Goal: Find contact information: Find contact information

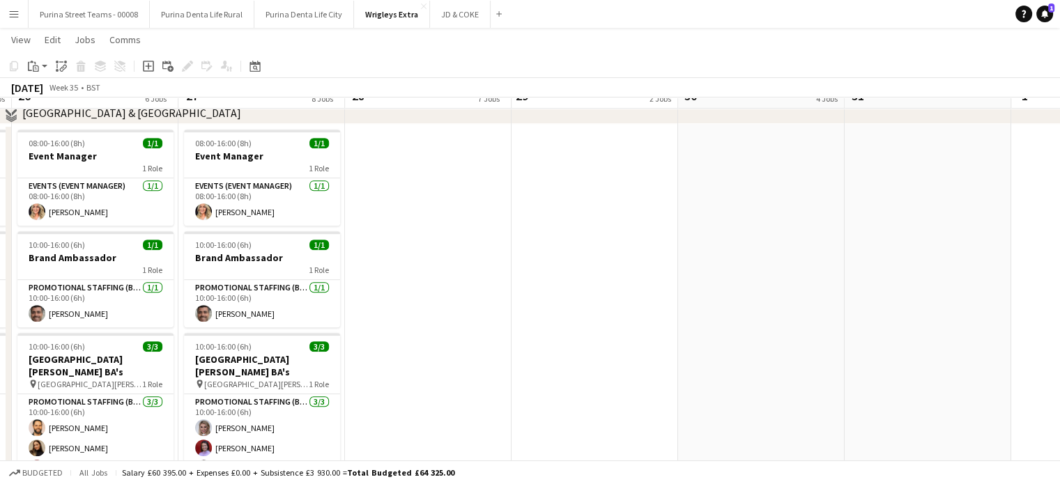
scroll to position [627, 0]
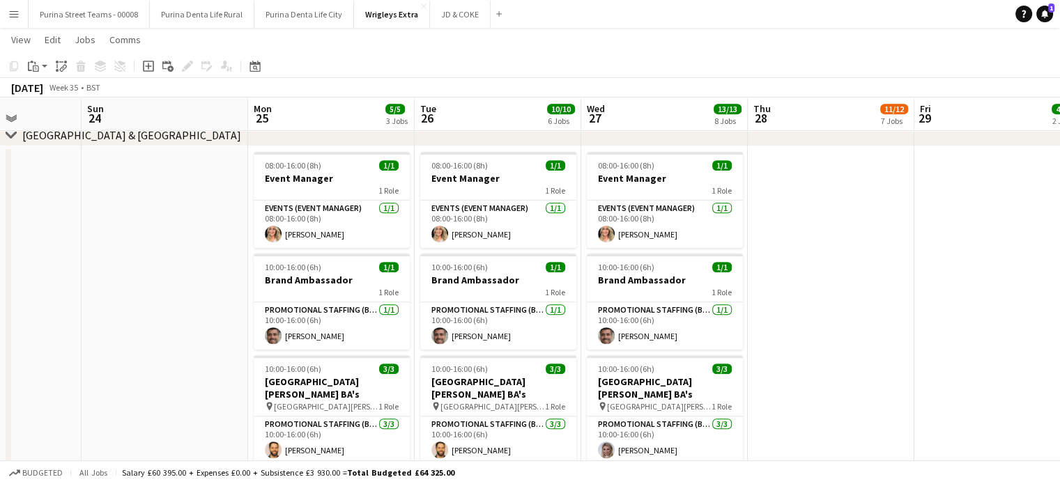
drag, startPoint x: 506, startPoint y: 311, endPoint x: 793, endPoint y: 272, distance: 289.0
click at [793, 272] on app-calendar-viewport "Thu 21 3/3 3 Jobs Fri 22 1/1 1 Job Sat 23 Sun 24 Mon 25 5/5 3 Jobs Tue 26 10/10…" at bounding box center [530, 331] width 1060 height 1808
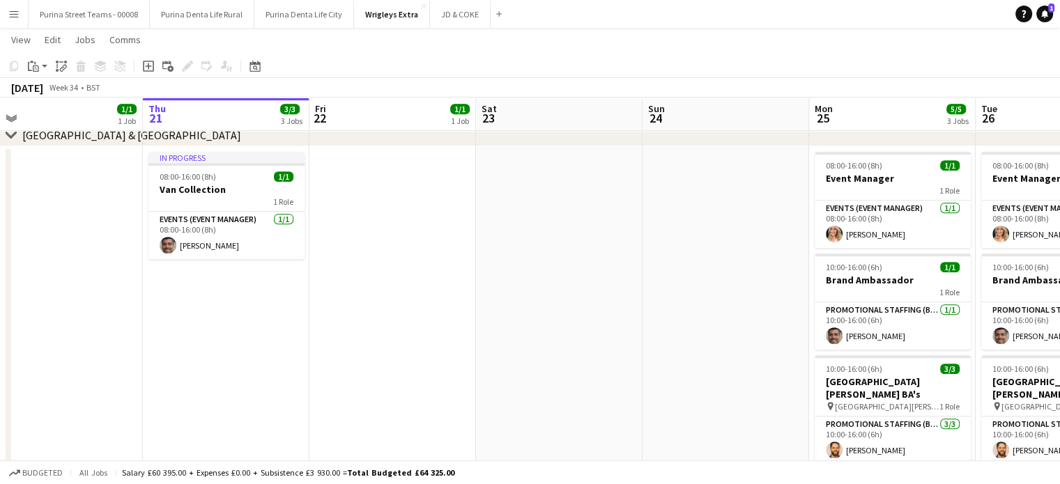
drag, startPoint x: 92, startPoint y: 256, endPoint x: 653, endPoint y: 259, distance: 561.5
click at [653, 259] on app-calendar-viewport "Mon 18 Tue 19 Wed 20 1/1 1 Job Thu 21 3/3 3 Jobs Fri 22 1/1 1 Job Sat 23 Sun 24…" at bounding box center [530, 331] width 1060 height 1808
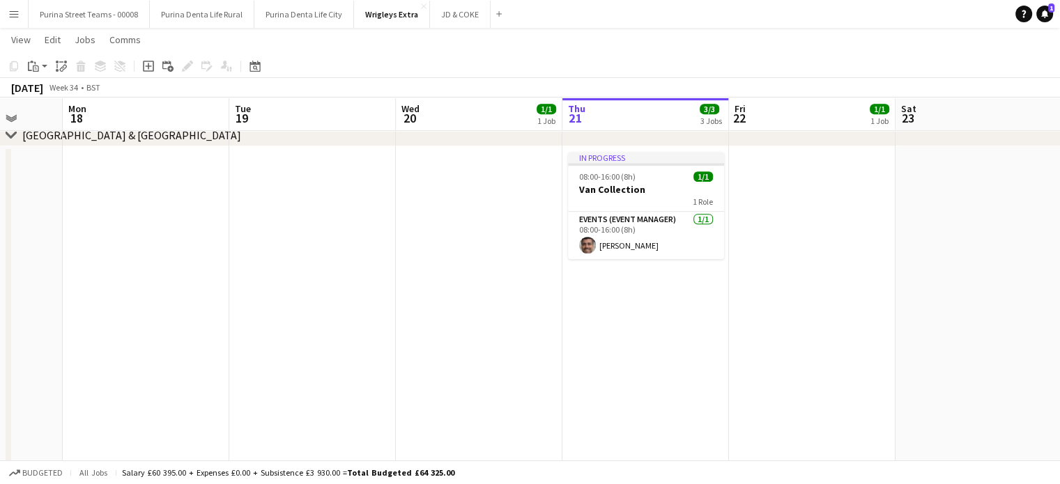
drag, startPoint x: 281, startPoint y: 324, endPoint x: 72, endPoint y: 290, distance: 211.0
click at [50, 286] on app-calendar-viewport "Fri 15 Sat 16 Sun 17 Mon 18 Tue 19 Wed 20 1/1 1 Job Thu 21 3/3 3 Jobs Fri 22 1/…" at bounding box center [530, 331] width 1060 height 1808
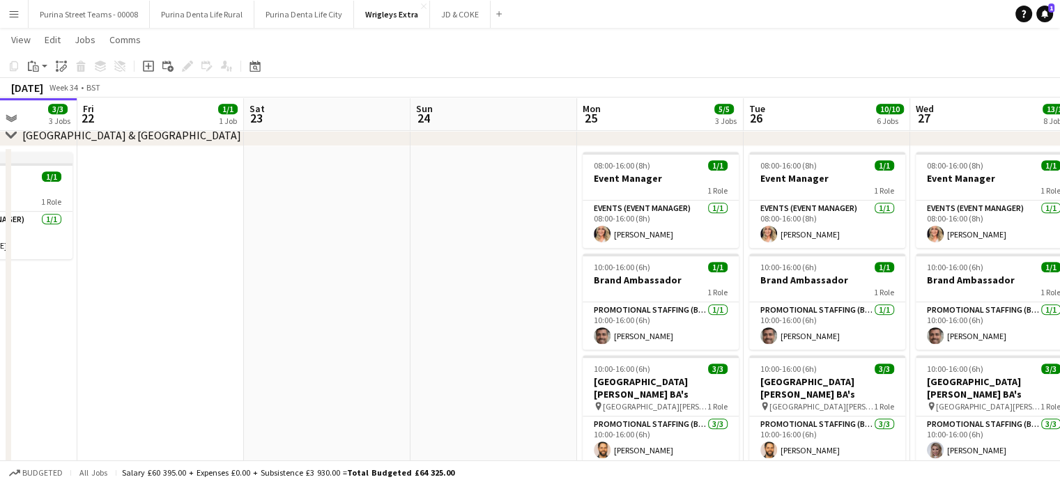
scroll to position [0, 494]
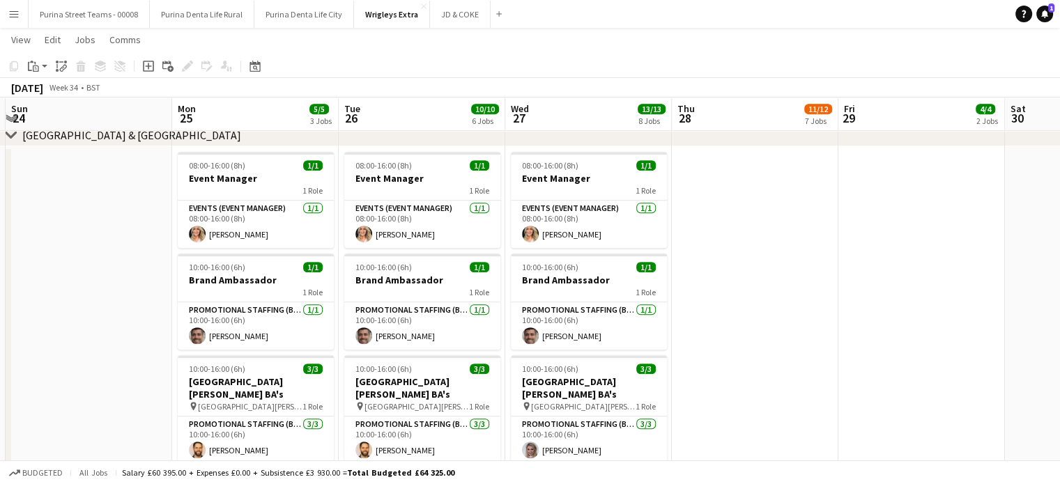
drag, startPoint x: 408, startPoint y: 324, endPoint x: 44, endPoint y: 270, distance: 367.6
click at [3, 307] on app-calendar-viewport "Thu 21 3/3 3 Jobs Fri 22 1/1 1 Job Sat 23 Sun 24 Mon 25 5/5 3 Jobs Tue 26 10/10…" at bounding box center [530, 331] width 1060 height 1808
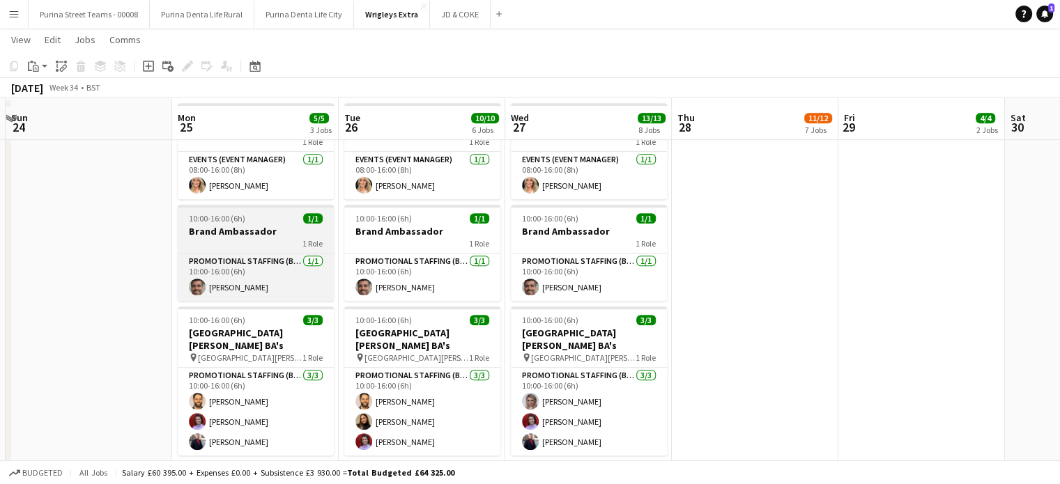
scroll to position [697, 0]
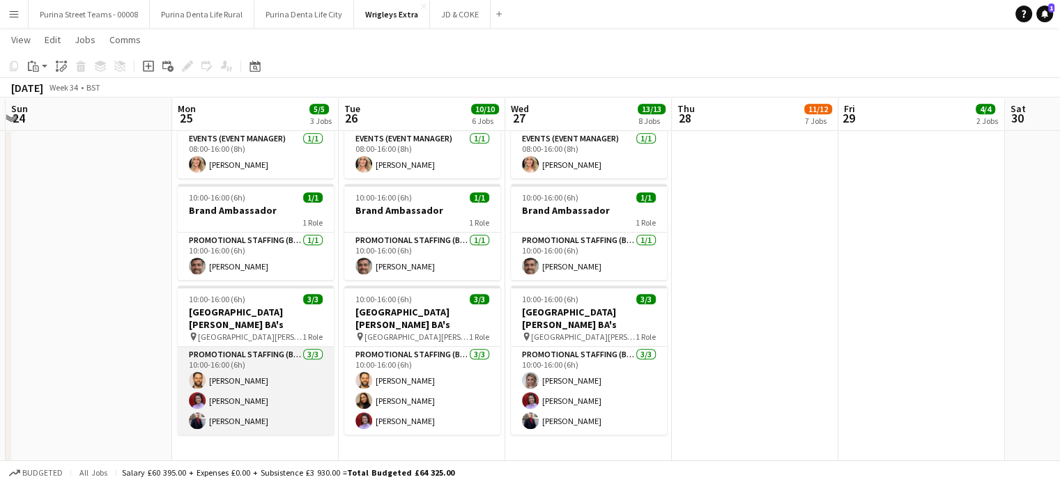
click at [245, 387] on app-card-role "Promotional Staffing (Brand Ambassadors) [DATE] 10:00-16:00 (6h) [PERSON_NAME] …" at bounding box center [256, 391] width 156 height 88
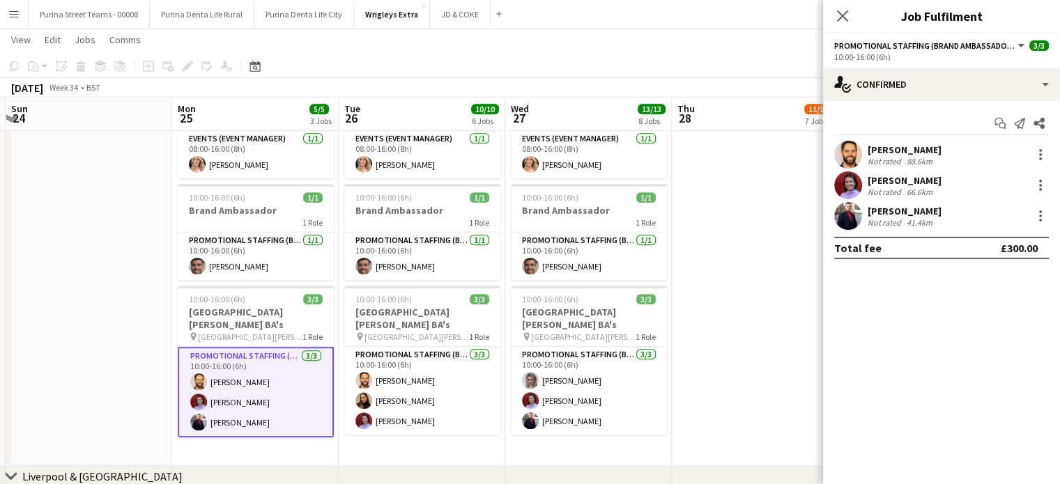
click at [925, 178] on div "[PERSON_NAME]" at bounding box center [904, 180] width 74 height 13
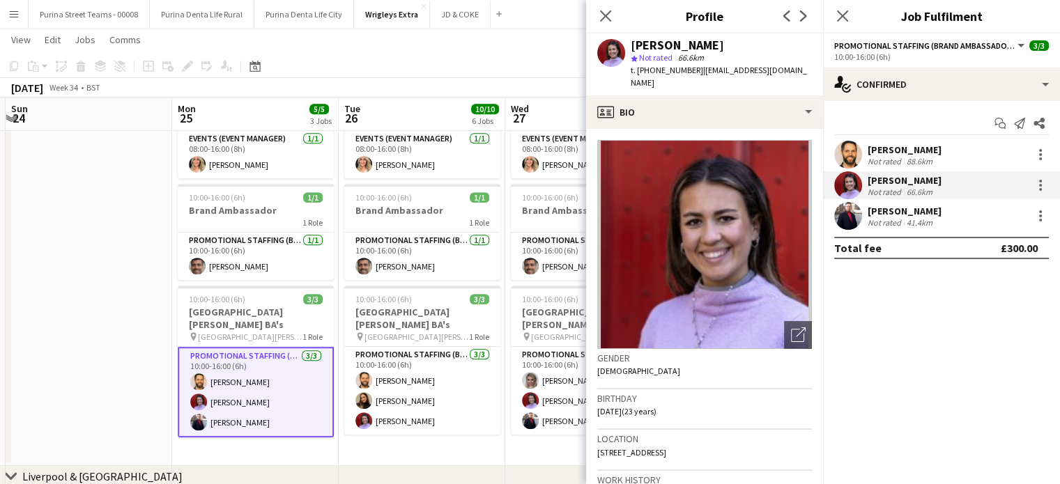
drag, startPoint x: 695, startPoint y: 69, endPoint x: 805, endPoint y: 82, distance: 111.5
click at [805, 82] on app-profile-header "[PERSON_NAME] star Not rated 66.6km t. [PHONE_NUMBER] | [EMAIL_ADDRESS][DOMAIN_…" at bounding box center [704, 64] width 237 height 62
copy span "[EMAIL_ADDRESS][DOMAIN_NAME]"
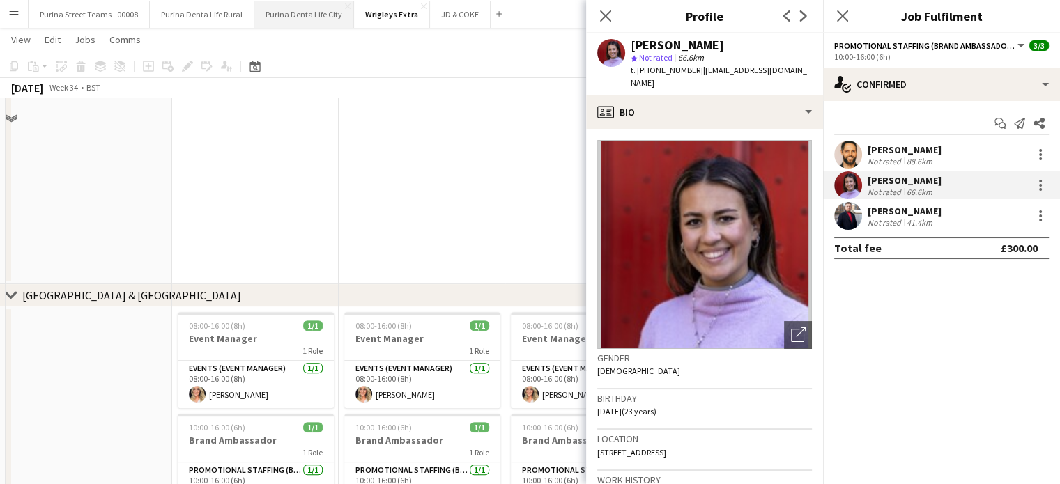
scroll to position [488, 0]
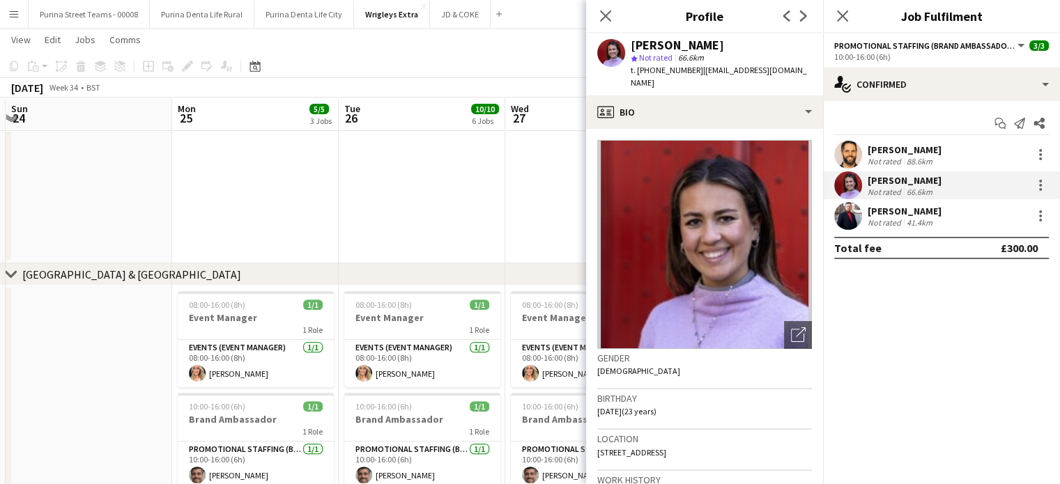
click at [86, 340] on app-date-cell at bounding box center [89, 480] width 166 height 389
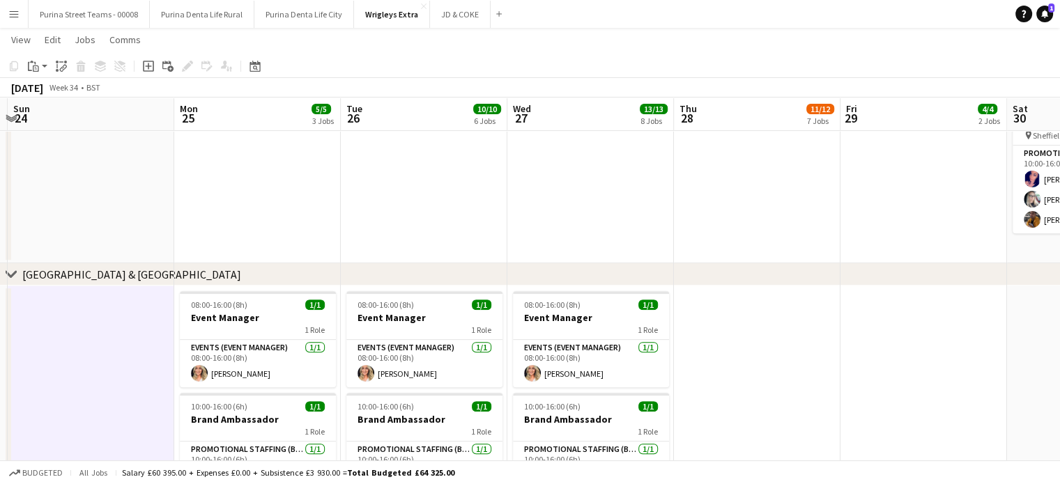
click at [139, 339] on app-date-cell at bounding box center [91, 480] width 166 height 389
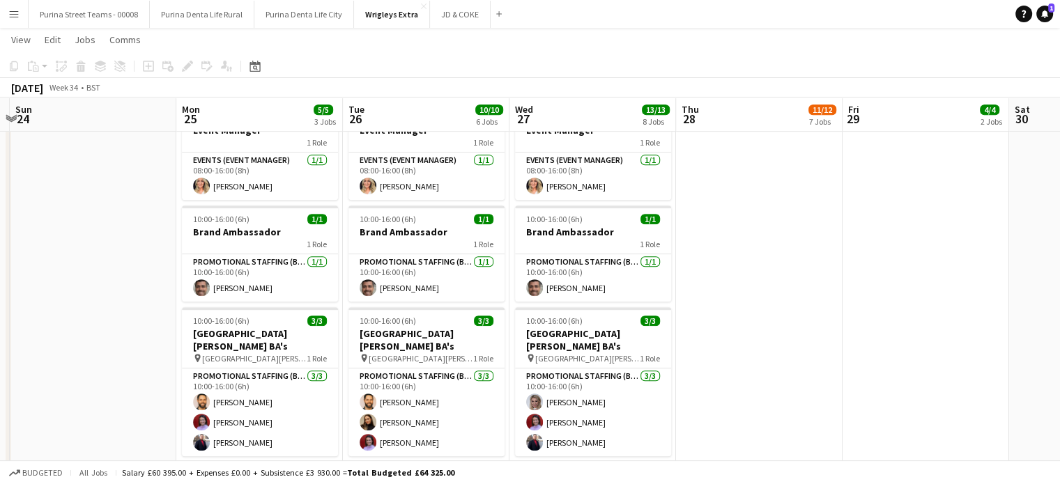
scroll to position [673, 0]
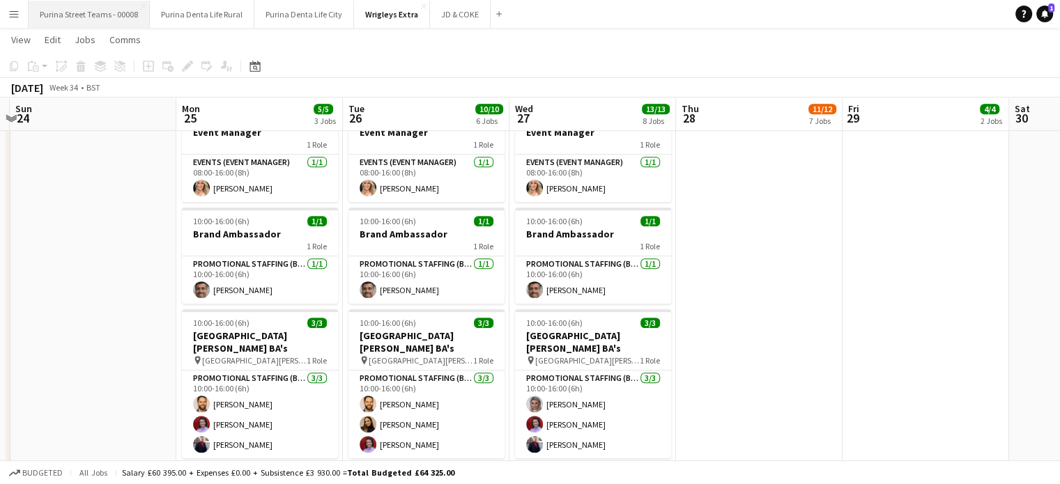
click at [83, 9] on button "Purina Street Teams - 00008 Close" at bounding box center [89, 14] width 121 height 27
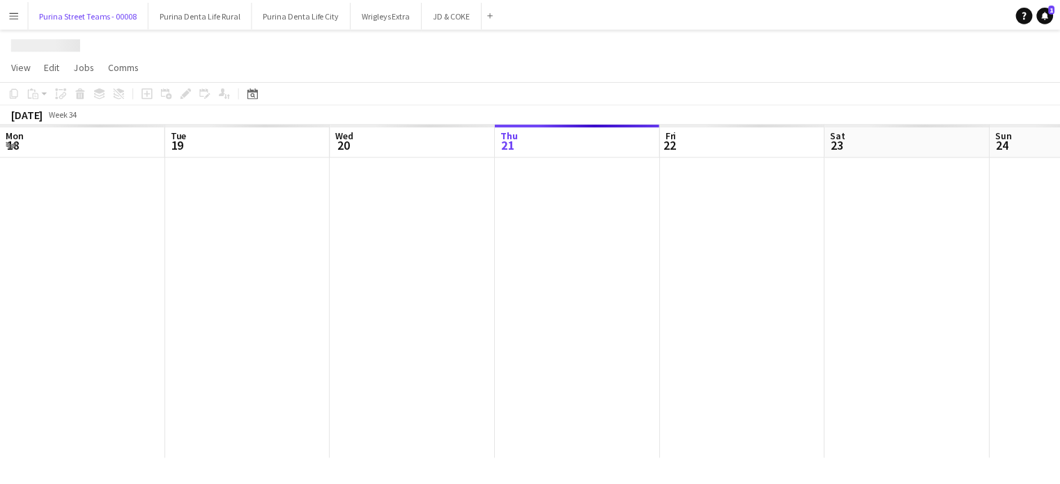
scroll to position [0, 333]
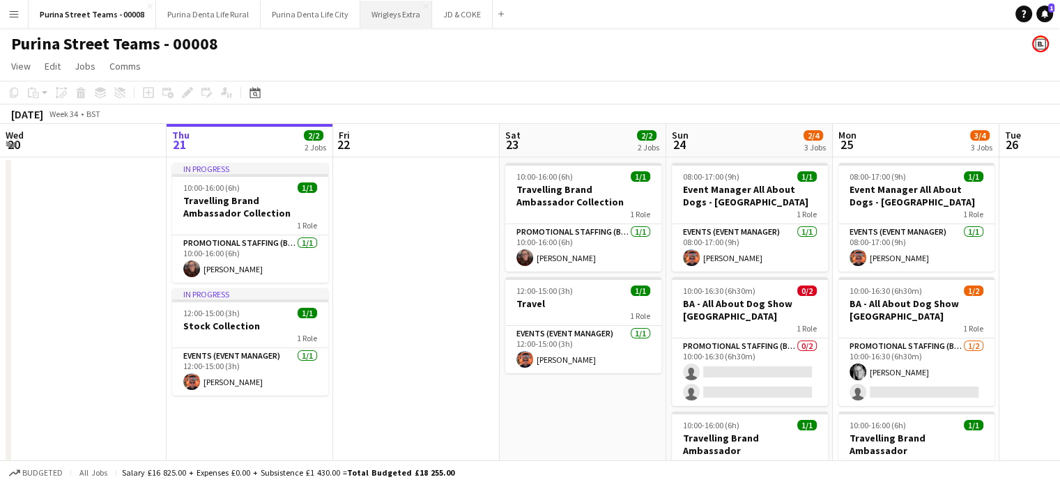
click at [367, 15] on button "Wrigleys Extra Close" at bounding box center [396, 14] width 72 height 27
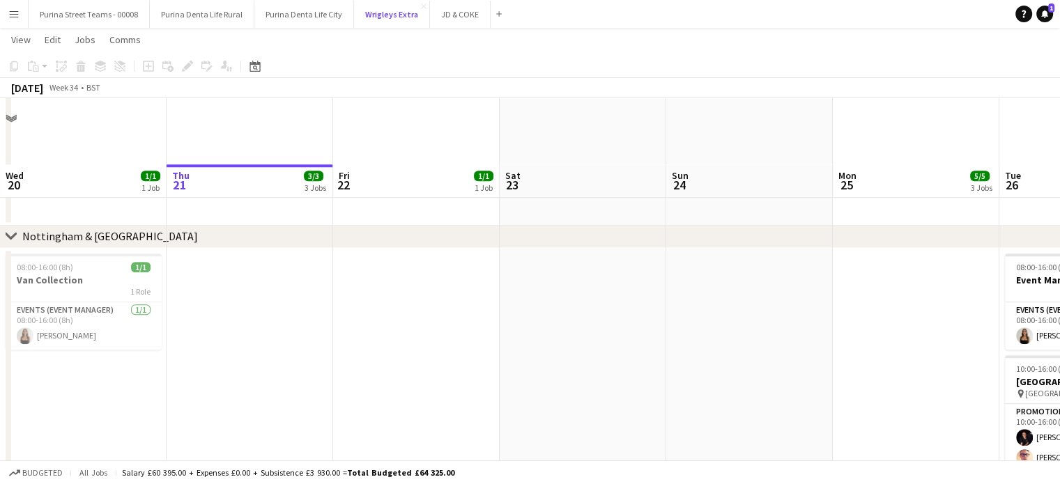
scroll to position [1257, 0]
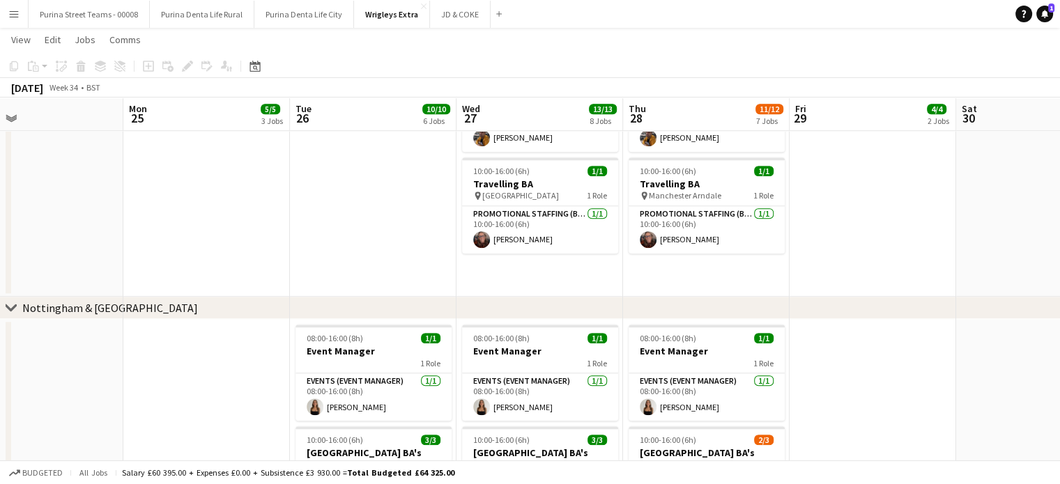
scroll to position [0, 440]
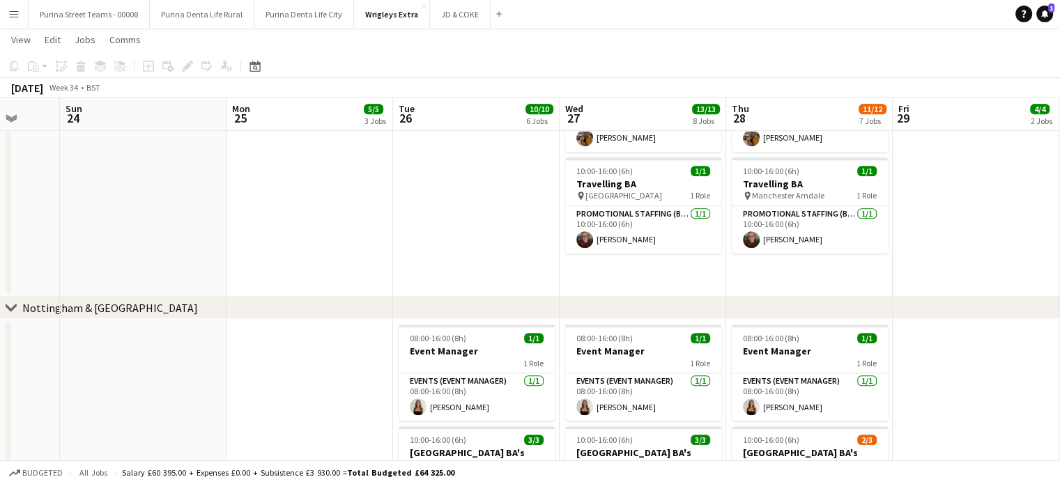
drag, startPoint x: 143, startPoint y: 258, endPoint x: 571, endPoint y: 226, distance: 429.6
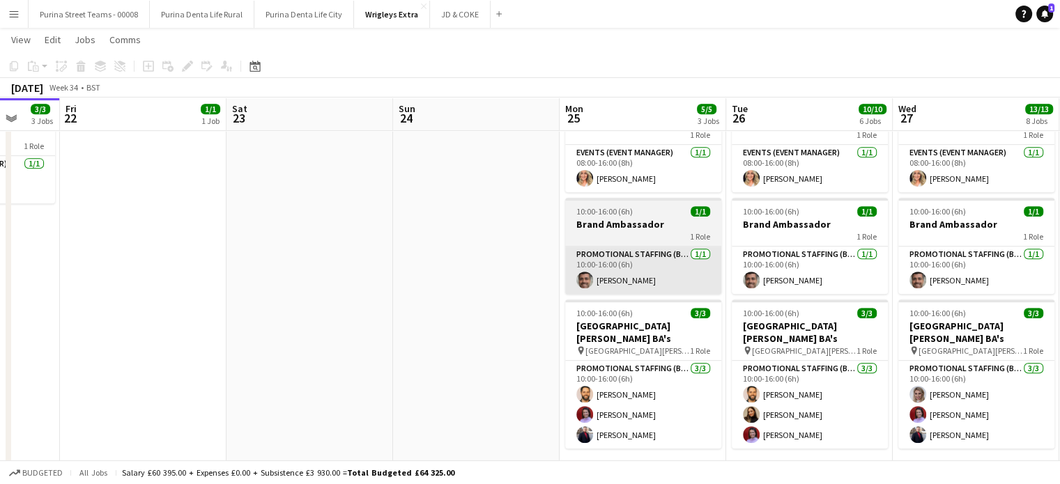
scroll to position [705, 0]
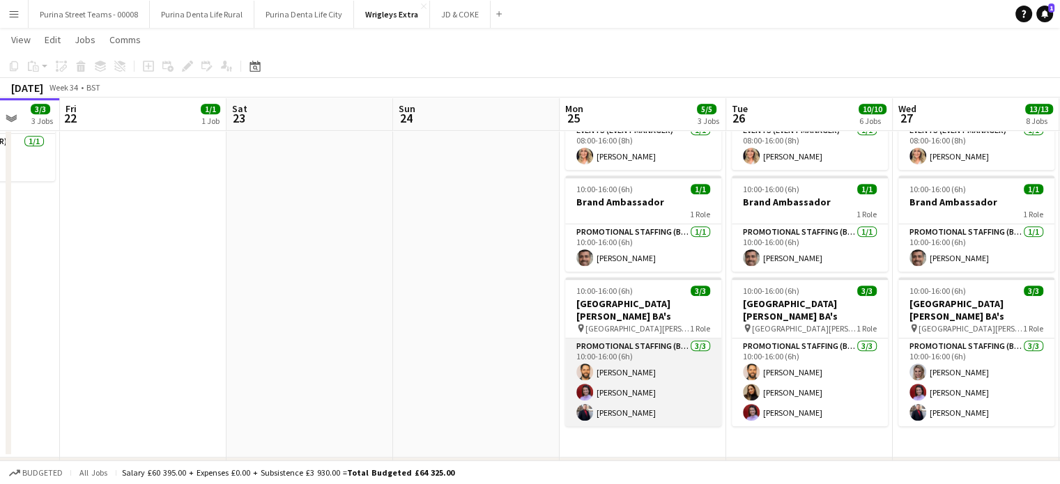
click at [611, 357] on app-card-role "Promotional Staffing (Brand Ambassadors) [DATE] 10:00-16:00 (6h) [PERSON_NAME] …" at bounding box center [643, 383] width 156 height 88
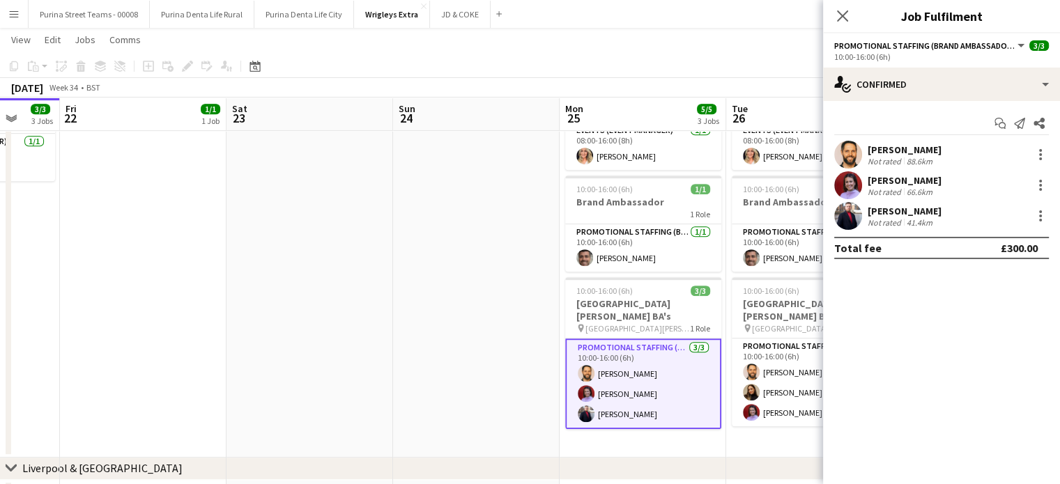
click at [884, 146] on div "[PERSON_NAME]" at bounding box center [904, 150] width 74 height 13
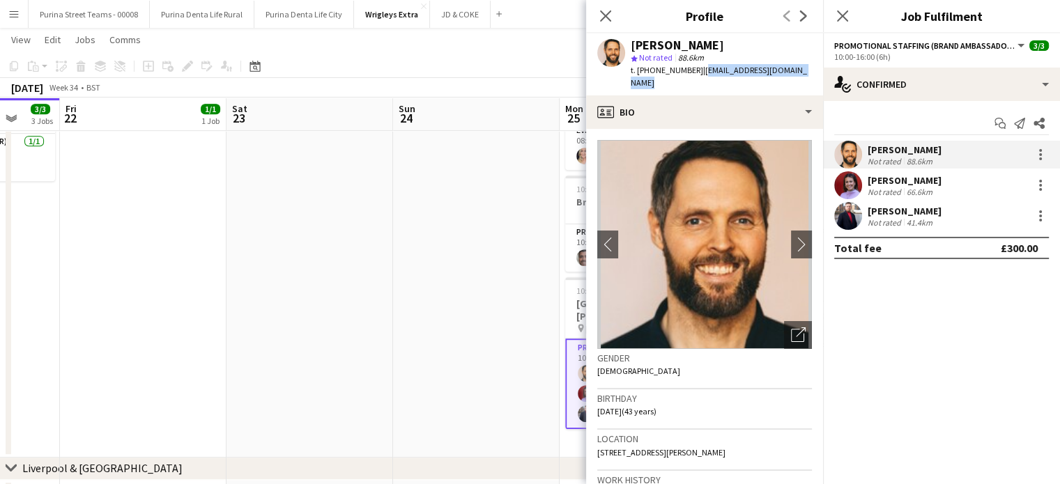
drag, startPoint x: 697, startPoint y: 70, endPoint x: 805, endPoint y: 66, distance: 108.7
click at [805, 66] on span "| [EMAIL_ADDRESS][DOMAIN_NAME]" at bounding box center [718, 76] width 176 height 23
copy span "[EMAIL_ADDRESS][DOMAIN_NAME]"
click at [362, 327] on app-date-cell at bounding box center [309, 262] width 166 height 389
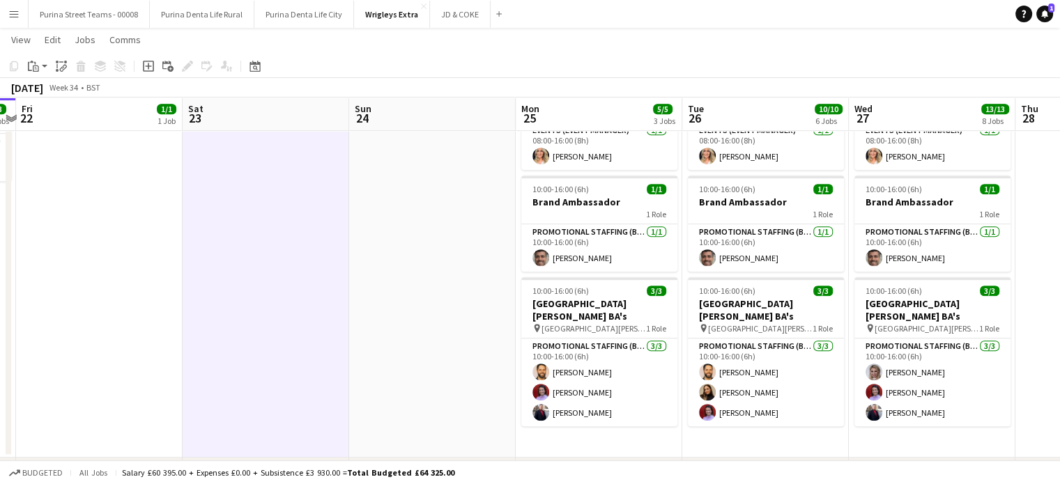
scroll to position [0, 544]
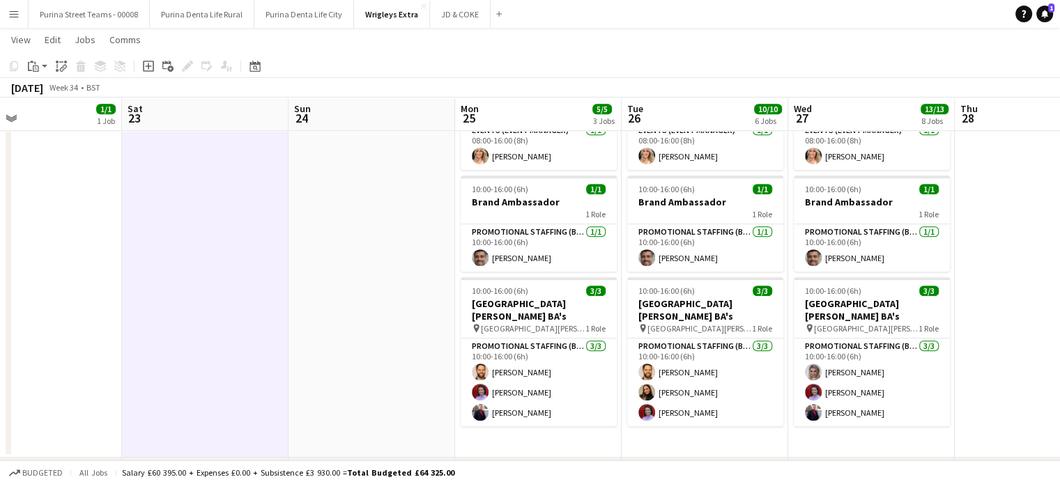
drag, startPoint x: 860, startPoint y: 428, endPoint x: 755, endPoint y: 423, distance: 104.6
click at [755, 423] on app-calendar-viewport "Tue 19 Wed 20 1/1 1 Job Thu 21 3/3 3 Jobs Fri 22 1/1 1 Job Sat 23 Sun 24 Mon 25…" at bounding box center [530, 253] width 1060 height 1808
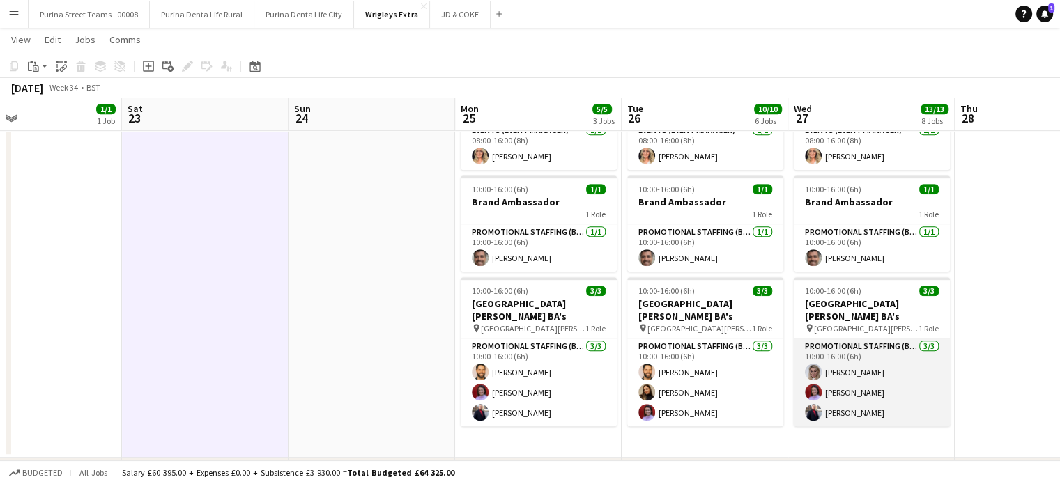
click at [854, 399] on app-card-role "Promotional Staffing (Brand Ambassadors) [DATE] 10:00-16:00 (6h) [PERSON_NAME] …" at bounding box center [871, 383] width 156 height 88
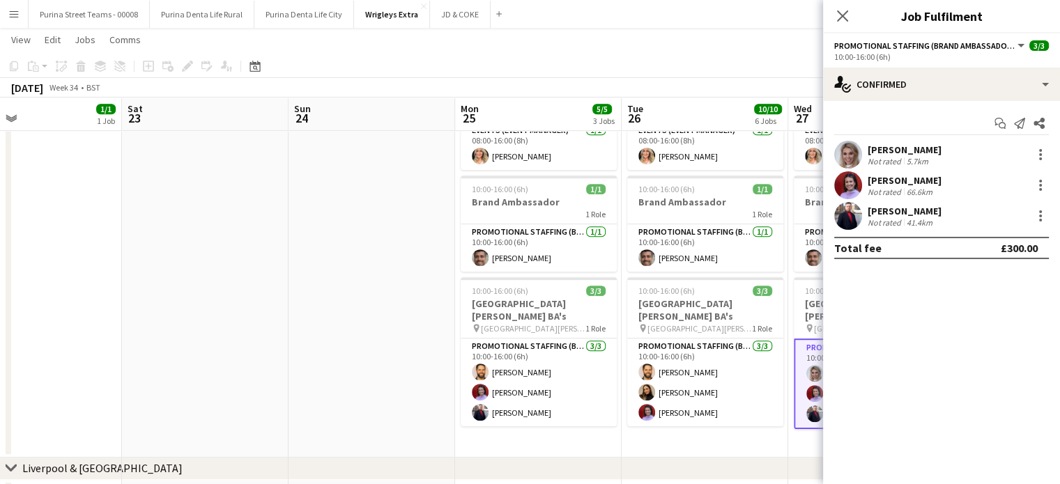
click at [877, 214] on div "[PERSON_NAME]" at bounding box center [904, 211] width 74 height 13
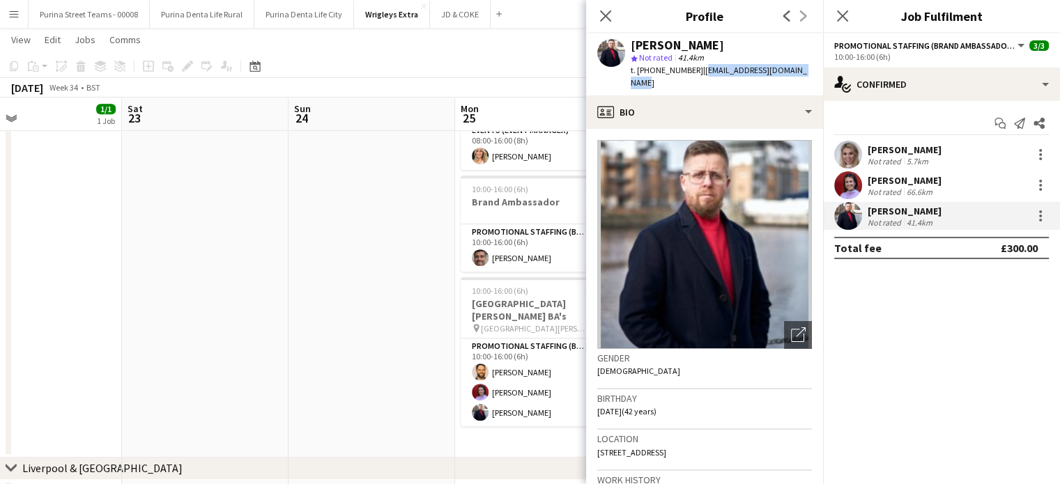
drag, startPoint x: 700, startPoint y: 69, endPoint x: 820, endPoint y: 75, distance: 120.0
click at [820, 75] on div "[PERSON_NAME] star Not rated 41.4km t. [PHONE_NUMBER] | [EMAIL_ADDRESS][DOMAIN_…" at bounding box center [704, 64] width 237 height 62
copy span "[EMAIL_ADDRESS][DOMAIN_NAME]"
click at [605, 15] on icon "Close pop-in" at bounding box center [604, 15] width 13 height 13
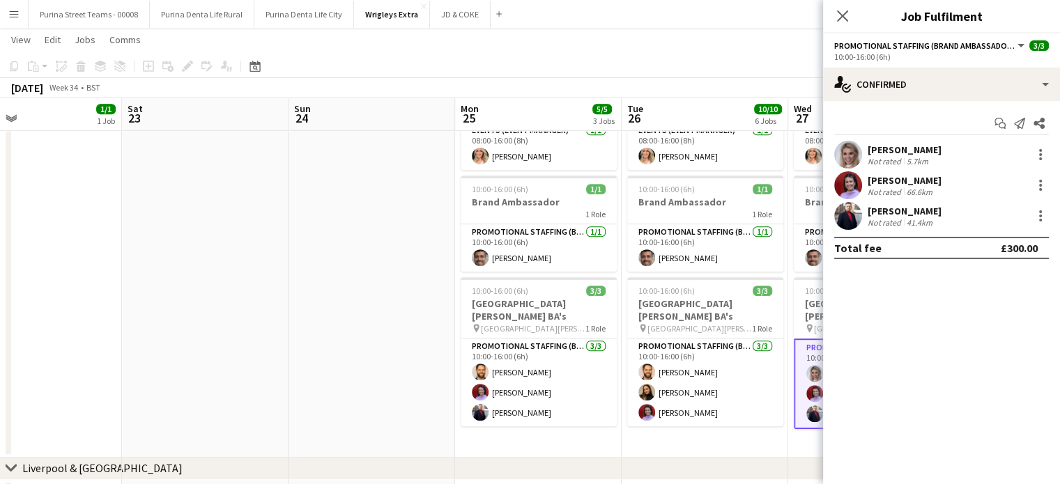
click at [245, 236] on app-date-cell at bounding box center [205, 262] width 166 height 389
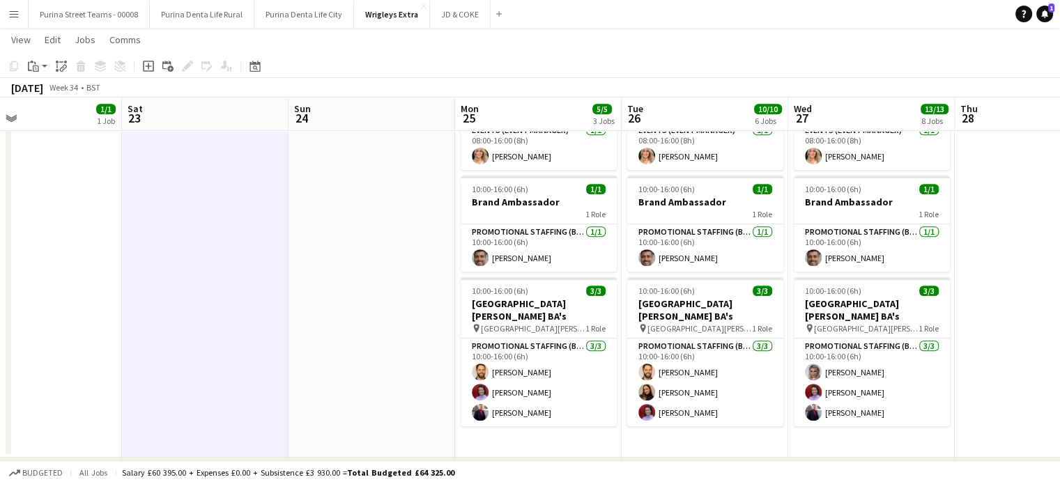
scroll to position [0, 424]
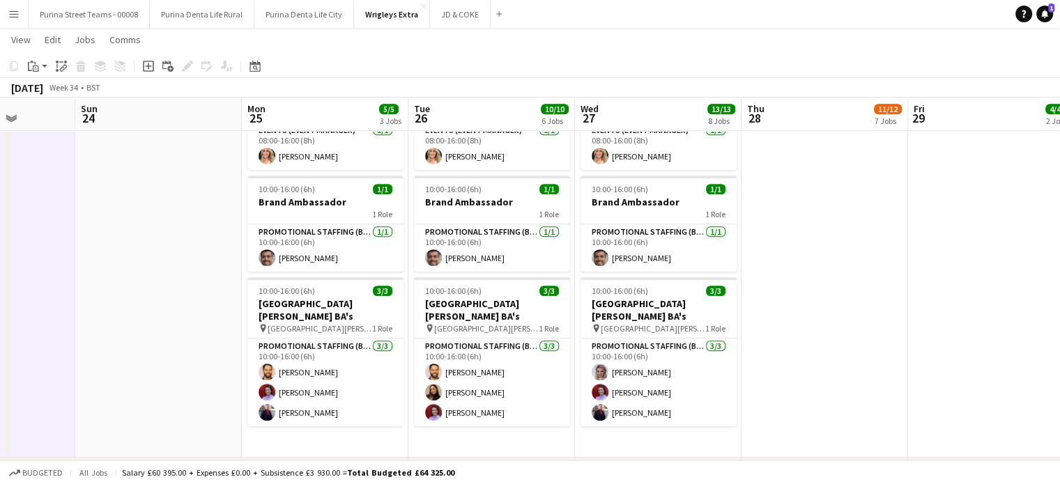
drag, startPoint x: 373, startPoint y: 236, endPoint x: 160, endPoint y: 222, distance: 213.7
click at [160, 222] on app-calendar-viewport "Thu 21 3/3 3 Jobs Fri 22 1/1 1 Job Sat 23 Sun 24 Mon 25 5/5 3 Jobs Tue 26 10/10…" at bounding box center [530, 253] width 1060 height 1808
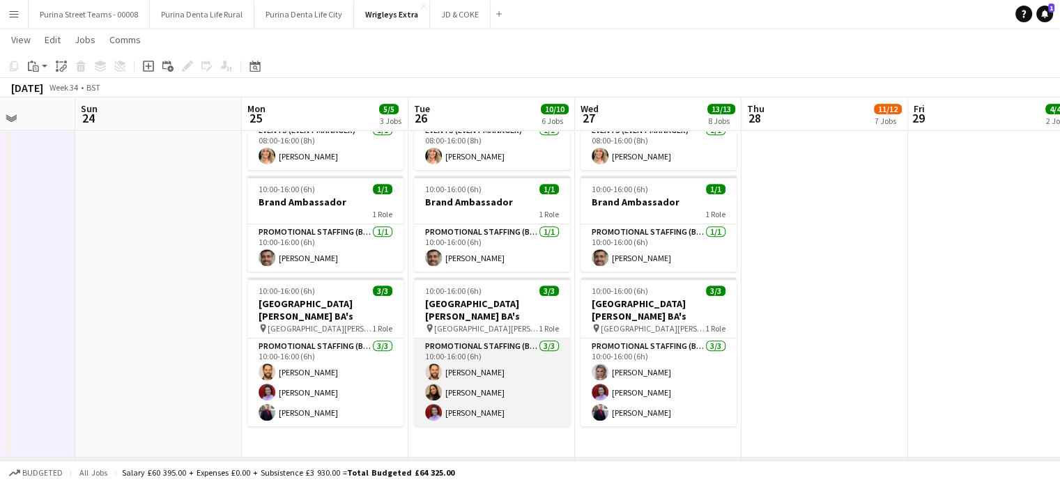
click at [467, 384] on app-card-role "Promotional Staffing (Brand Ambassadors) [DATE] 10:00-16:00 (6h) [PERSON_NAME] …" at bounding box center [492, 383] width 156 height 88
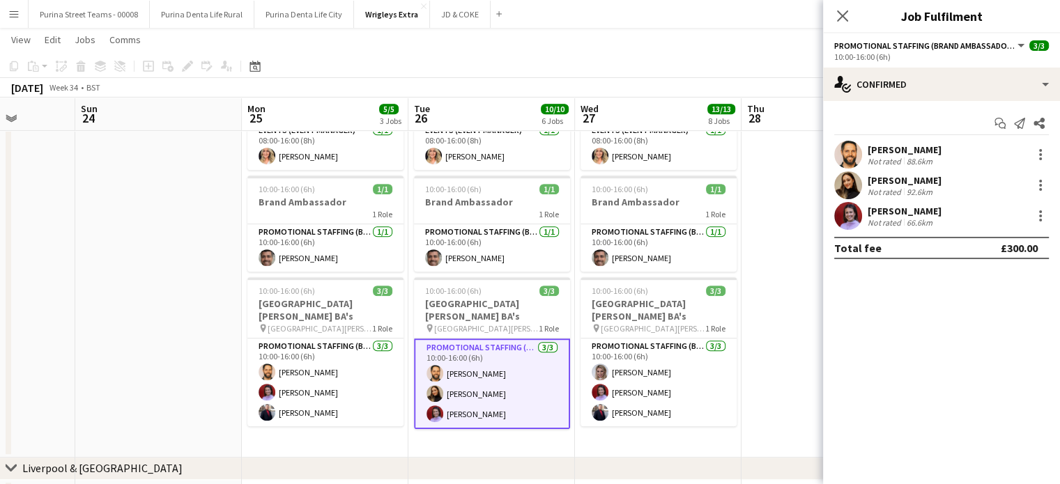
click at [889, 181] on div "[PERSON_NAME]" at bounding box center [904, 180] width 74 height 13
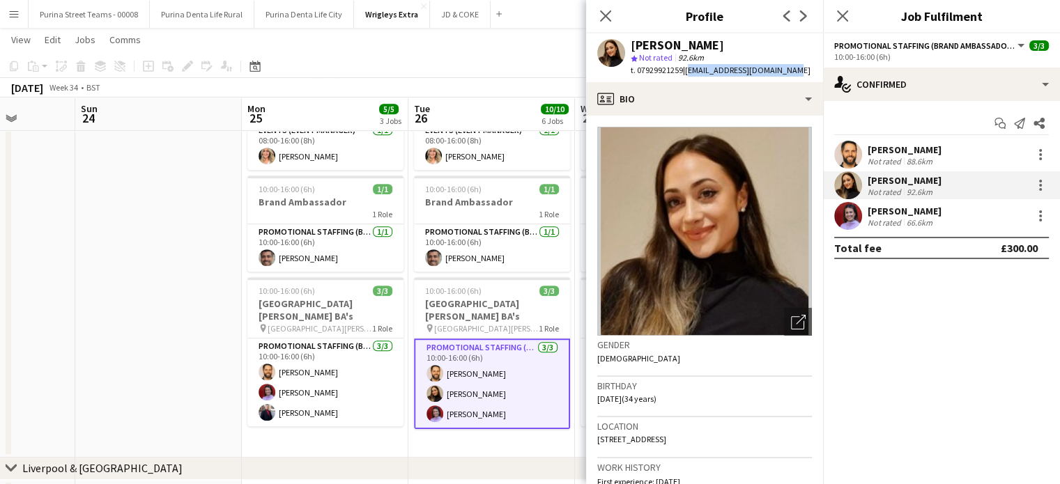
drag, startPoint x: 690, startPoint y: 69, endPoint x: 815, endPoint y: 72, distance: 124.7
click at [815, 72] on app-profile-header "[PERSON_NAME] star Not rated 92.6km t. 07929921259 | [EMAIL_ADDRESS][DOMAIN_NAM…" at bounding box center [704, 57] width 237 height 49
copy span "[EMAIL_ADDRESS][DOMAIN_NAME]"
click at [504, 439] on app-date-cell "08:00-16:00 (8h) 1/1 Event Manager 1 Role Events (Event Manager) [DATE] 08:00-1…" at bounding box center [491, 262] width 166 height 389
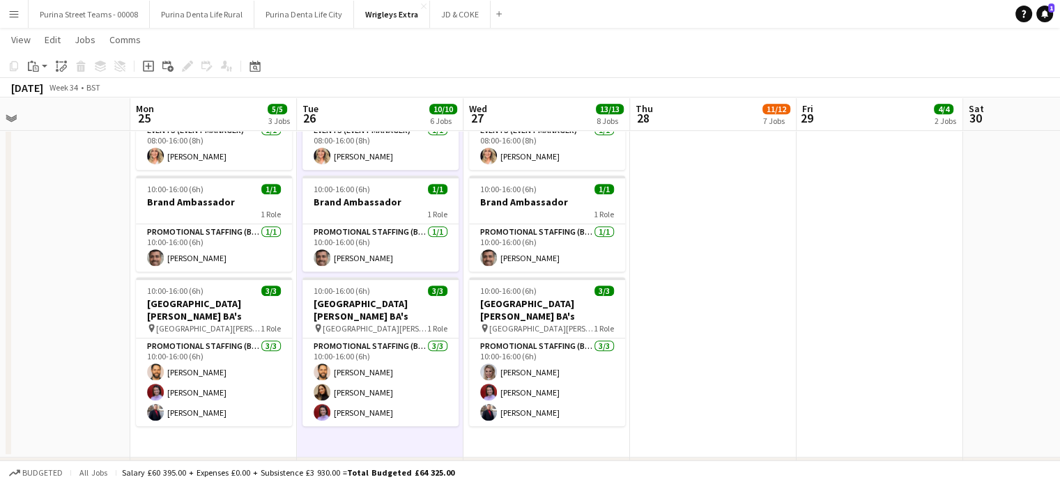
drag, startPoint x: 557, startPoint y: 441, endPoint x: 412, endPoint y: 417, distance: 146.8
click at [400, 426] on app-calendar-viewport "Thu 21 3/3 3 Jobs Fri 22 1/1 1 Job Sat 23 Sun 24 Mon 25 5/5 3 Jobs Tue 26 10/10…" at bounding box center [530, 253] width 1060 height 1808
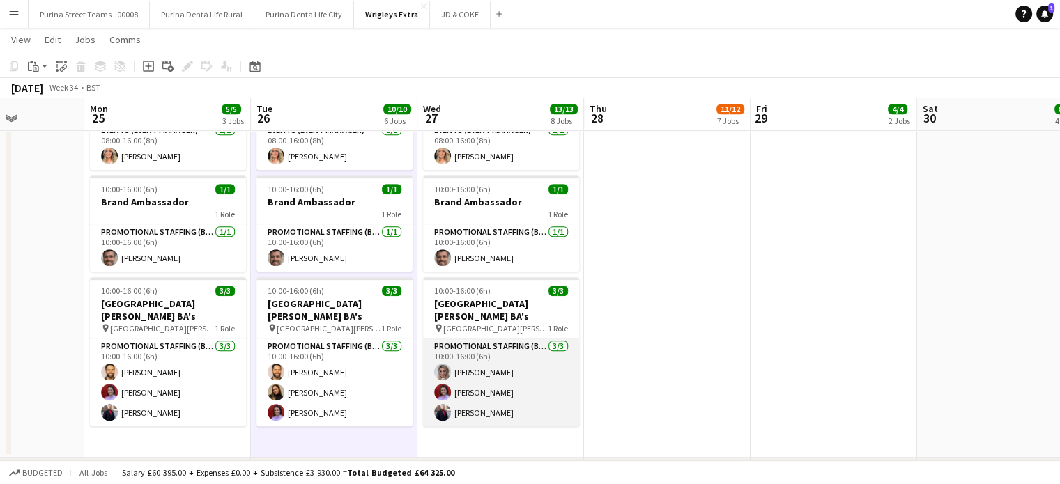
click at [471, 359] on app-card-role "Promotional Staffing (Brand Ambassadors) [DATE] 10:00-16:00 (6h) [PERSON_NAME] …" at bounding box center [501, 383] width 156 height 88
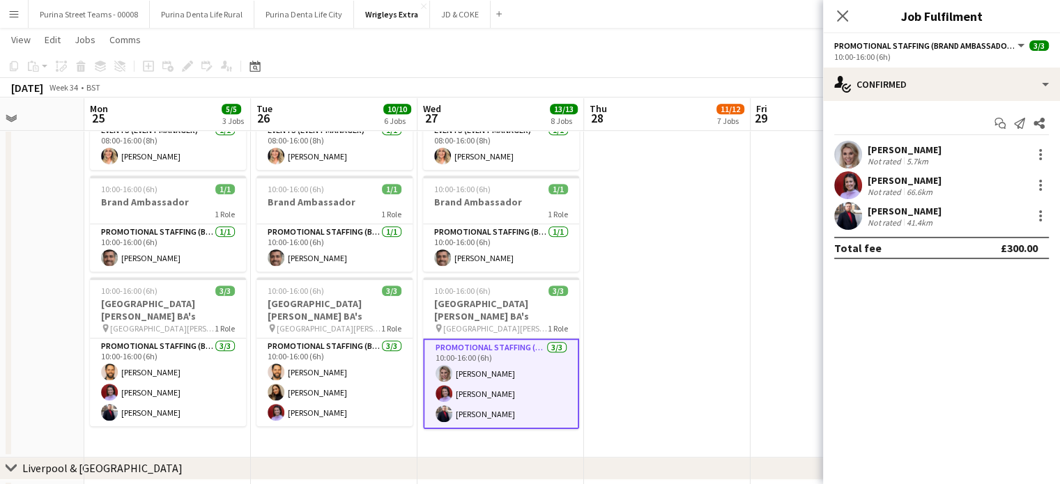
click at [867, 146] on div "[PERSON_NAME]" at bounding box center [904, 150] width 74 height 13
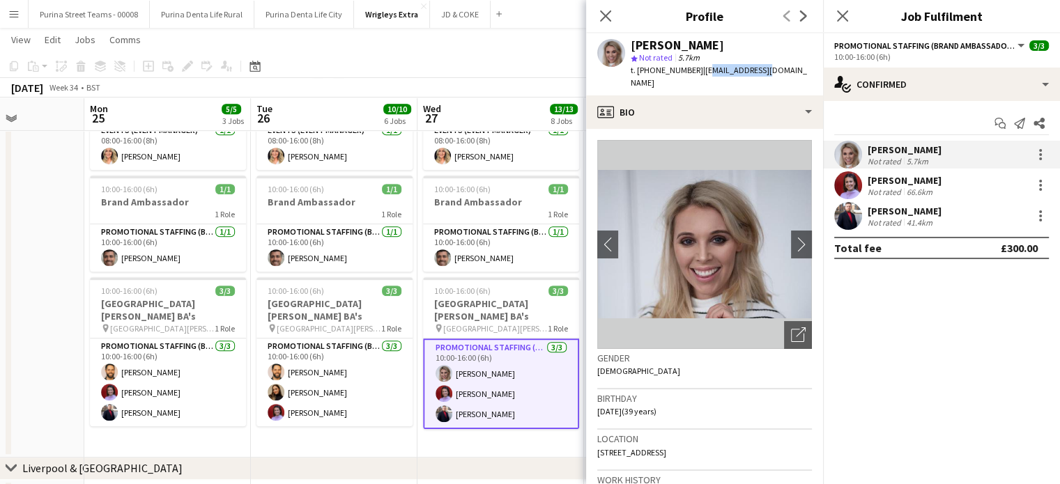
drag, startPoint x: 699, startPoint y: 73, endPoint x: 757, endPoint y: 68, distance: 58.7
click at [757, 68] on span "| [EMAIL_ADDRESS][DOMAIN_NAME]" at bounding box center [718, 76] width 176 height 23
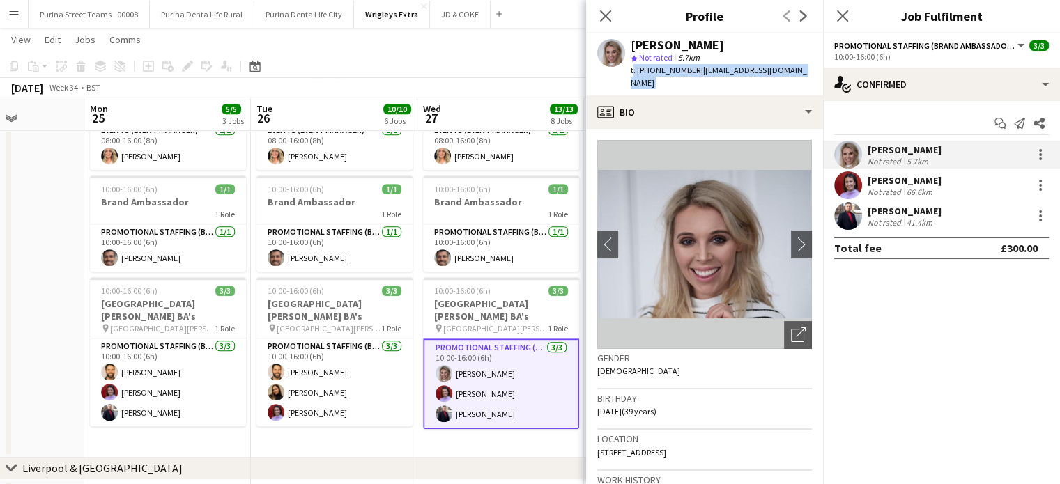
click at [770, 71] on div "[PERSON_NAME] star Not rated 5.7km t. [PHONE_NUMBER] | [EMAIL_ADDRESS][DOMAIN_N…" at bounding box center [704, 64] width 237 height 62
drag, startPoint x: 768, startPoint y: 71, endPoint x: 697, endPoint y: 77, distance: 71.3
click at [697, 77] on div "[PERSON_NAME] star Not rated 5.7km t. [PHONE_NUMBER] | [EMAIL_ADDRESS][DOMAIN_N…" at bounding box center [704, 64] width 237 height 62
copy span "[EMAIL_ADDRESS][DOMAIN_NAME]"
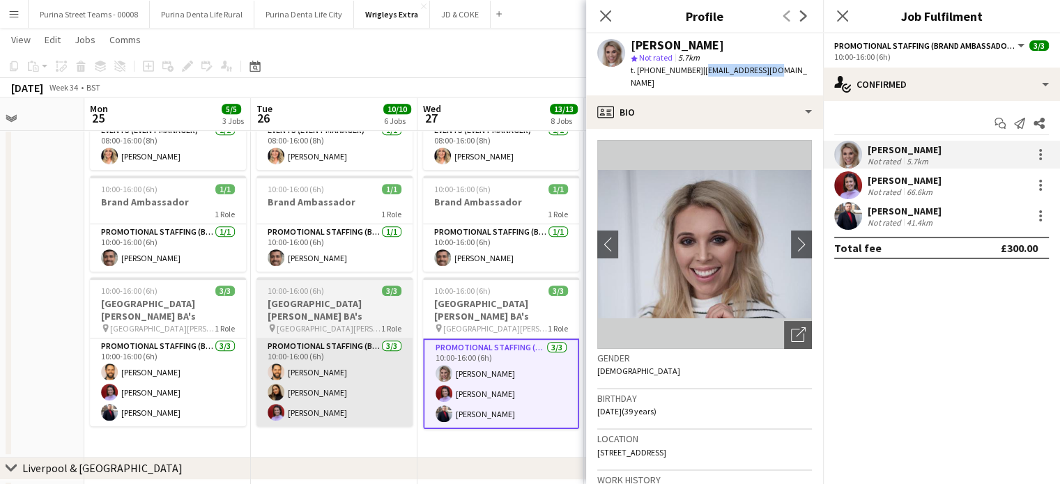
drag, startPoint x: 418, startPoint y: 437, endPoint x: 394, endPoint y: 320, distance: 119.4
click at [417, 435] on app-date-cell "08:00-16:00 (8h) 1/1 Event Manager 1 Role Events (Event Manager) [DATE] 08:00-1…" at bounding box center [500, 262] width 166 height 389
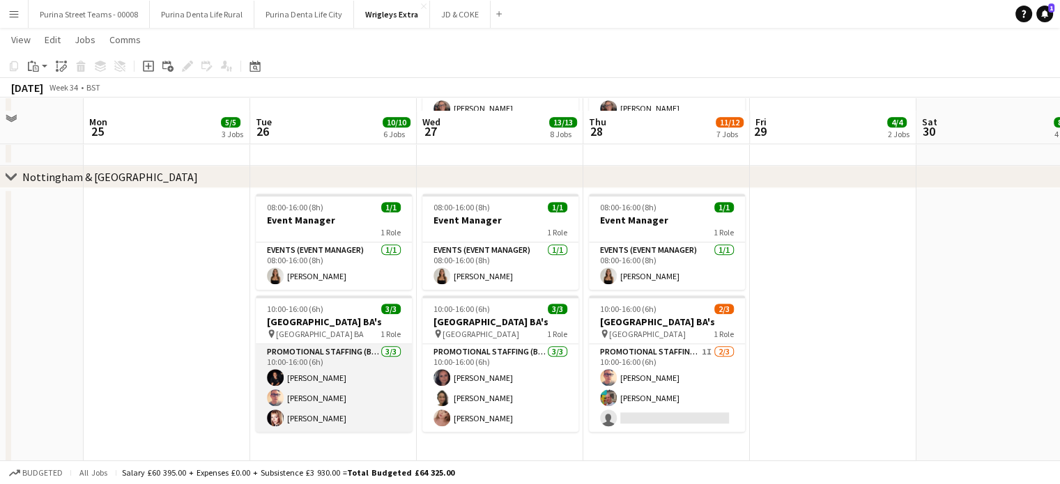
scroll to position [1402, 0]
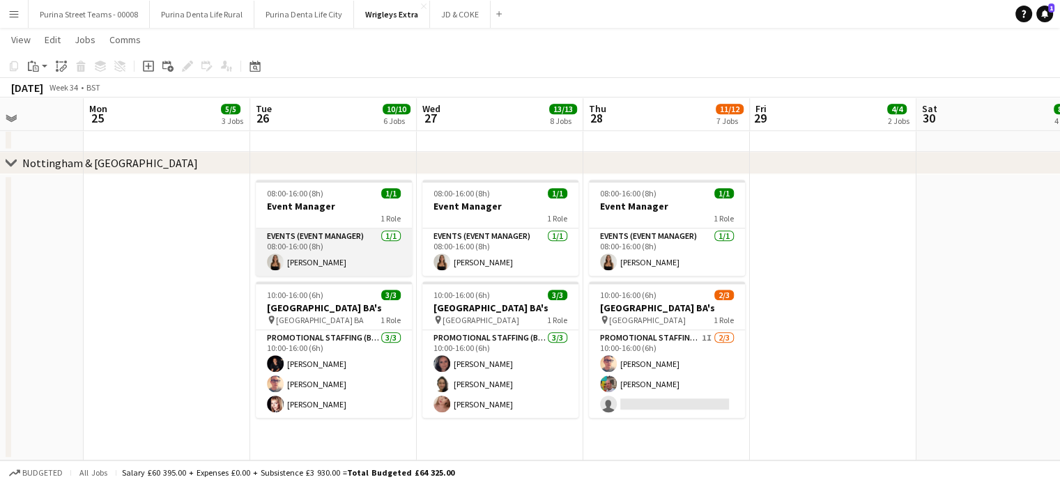
click at [313, 258] on app-card-role "Events (Event Manager) [DATE] 08:00-16:00 (8h) [PERSON_NAME]" at bounding box center [334, 251] width 156 height 47
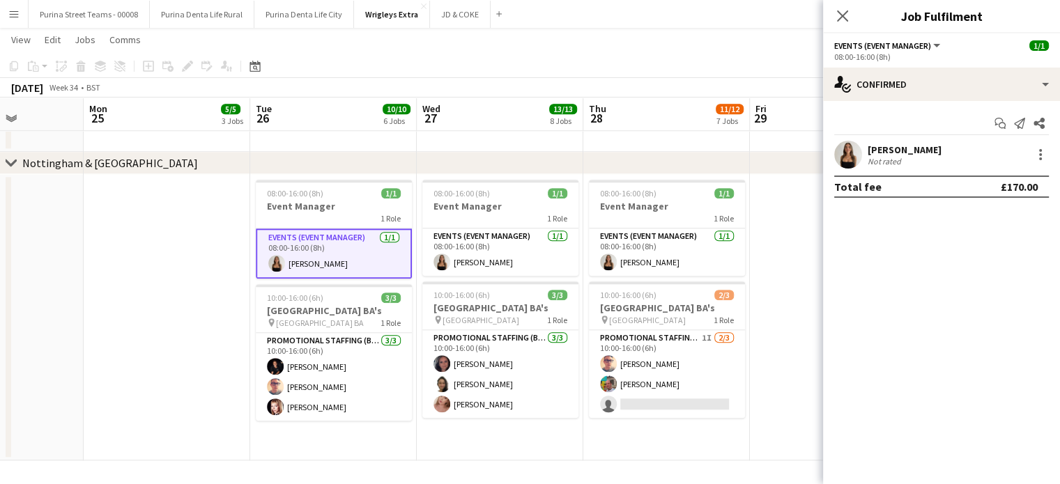
click at [897, 146] on div "[PERSON_NAME]" at bounding box center [904, 150] width 74 height 13
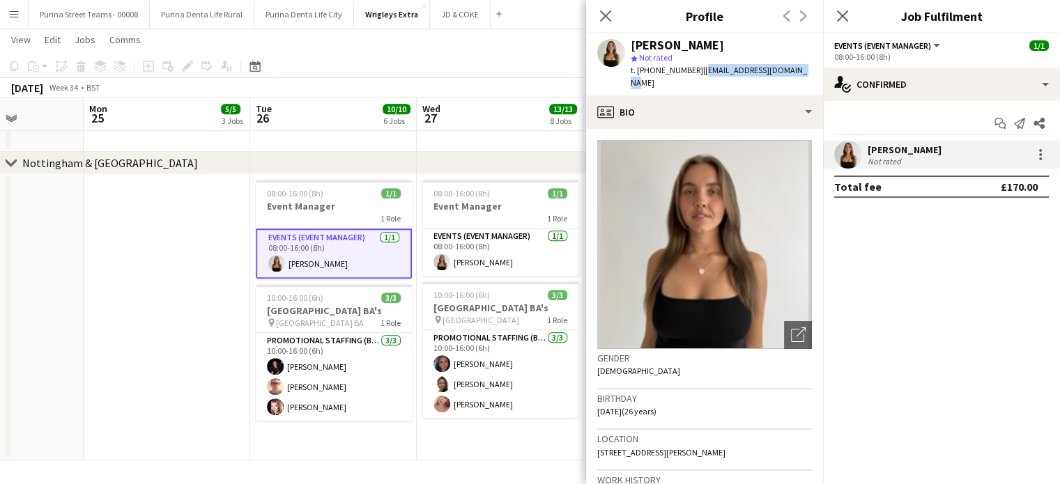
drag, startPoint x: 696, startPoint y: 71, endPoint x: 806, endPoint y: 72, distance: 110.1
click at [806, 72] on app-profile-header "[PERSON_NAME] star Not rated t. [PHONE_NUMBER] | [EMAIL_ADDRESS][DOMAIN_NAME]" at bounding box center [704, 64] width 237 height 62
copy span "[EMAIL_ADDRESS][DOMAIN_NAME]"
click at [691, 68] on span "t. [PHONE_NUMBER]" at bounding box center [666, 70] width 72 height 10
drag, startPoint x: 692, startPoint y: 70, endPoint x: 637, endPoint y: 66, distance: 54.4
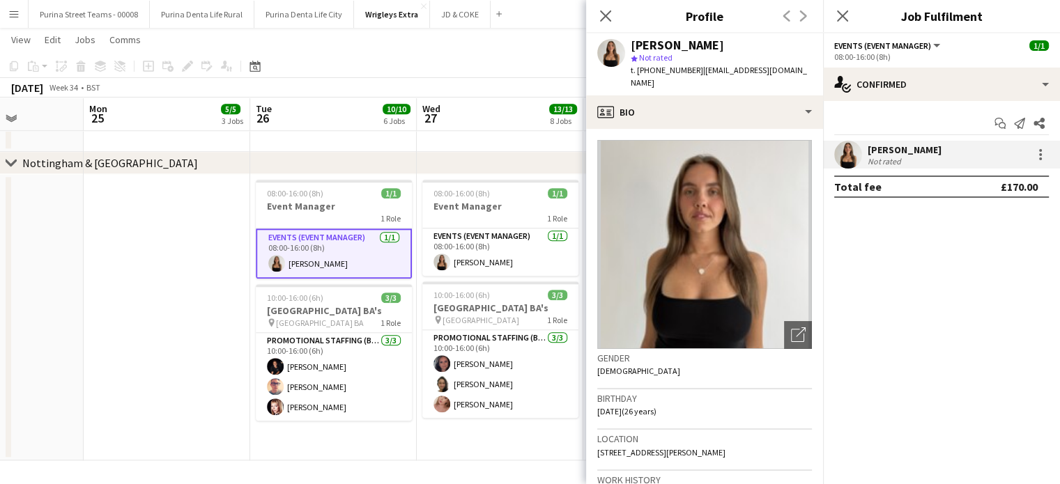
click at [637, 66] on div "t. [PHONE_NUMBER] | [EMAIL_ADDRESS][DOMAIN_NAME]" at bounding box center [720, 76] width 181 height 25
copy span "[PHONE_NUMBER]"
click at [170, 306] on app-date-cell at bounding box center [167, 317] width 166 height 286
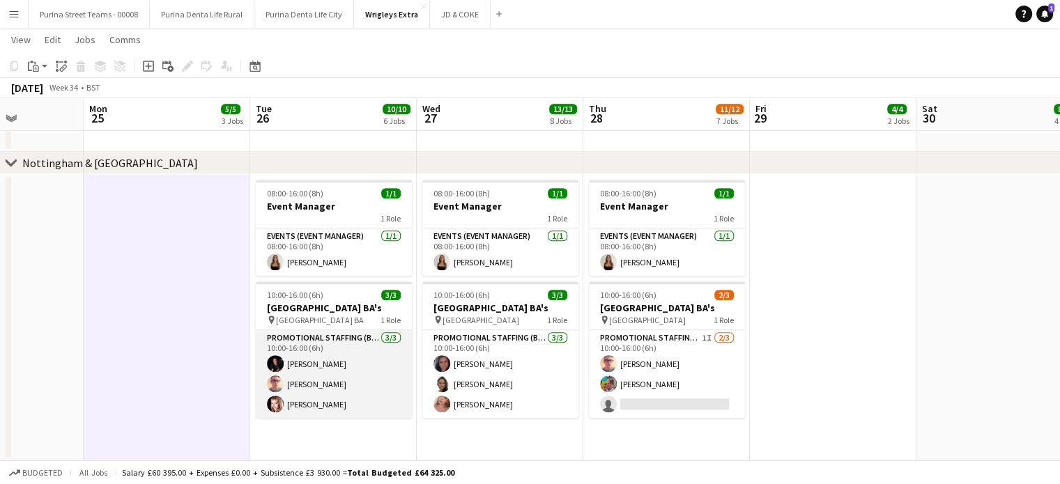
click at [307, 373] on app-card-role "Promotional Staffing (Brand Ambassadors) [DATE] 10:00-16:00 (6h) [PERSON_NAME] …" at bounding box center [334, 374] width 156 height 88
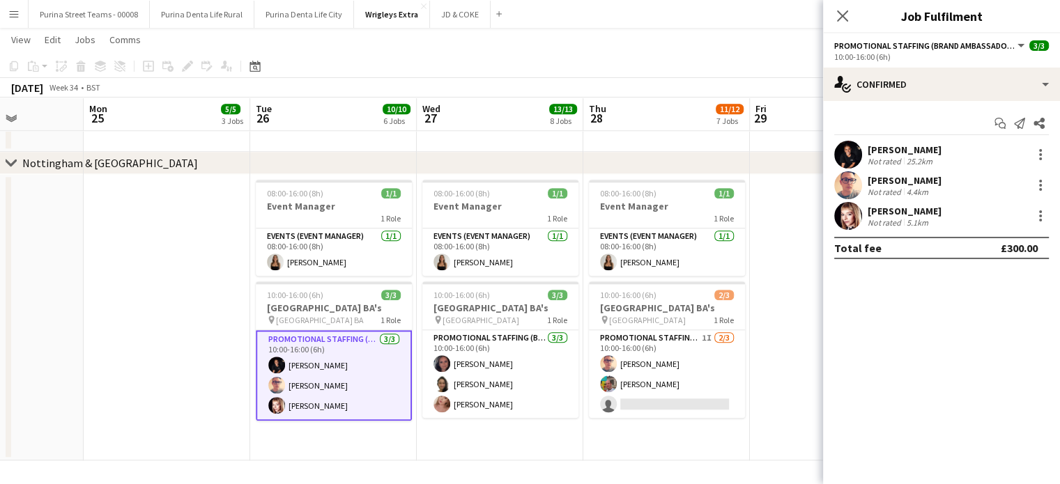
click at [936, 145] on div "[PERSON_NAME] Not rated 25.2km" at bounding box center [941, 155] width 237 height 28
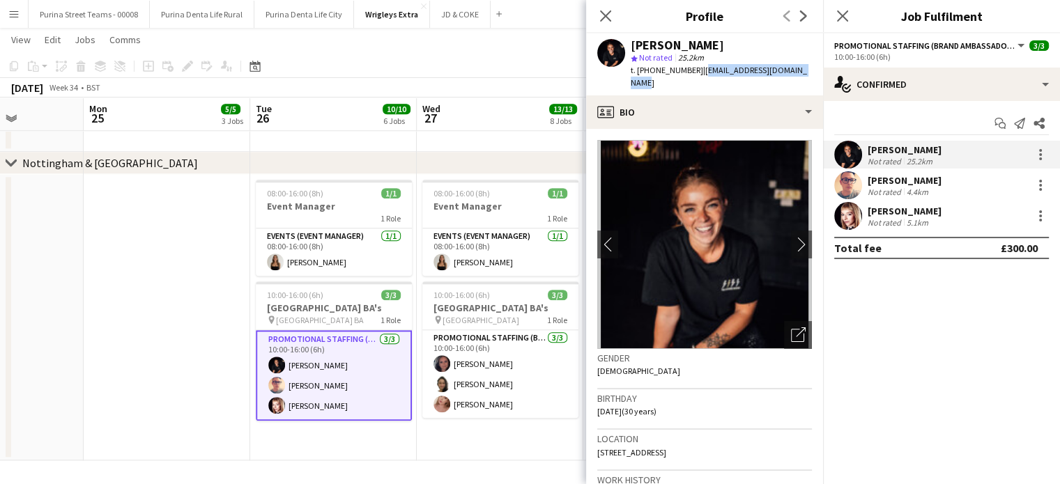
drag, startPoint x: 696, startPoint y: 71, endPoint x: 803, endPoint y: 67, distance: 106.7
click at [803, 67] on div "[PERSON_NAME] star Not rated 25.2km t. [PHONE_NUMBER] | [EMAIL_ADDRESS][DOMAIN_…" at bounding box center [704, 64] width 237 height 62
copy span "[EMAIL_ADDRESS][DOMAIN_NAME]"
click at [894, 179] on div "[PERSON_NAME]" at bounding box center [904, 180] width 74 height 13
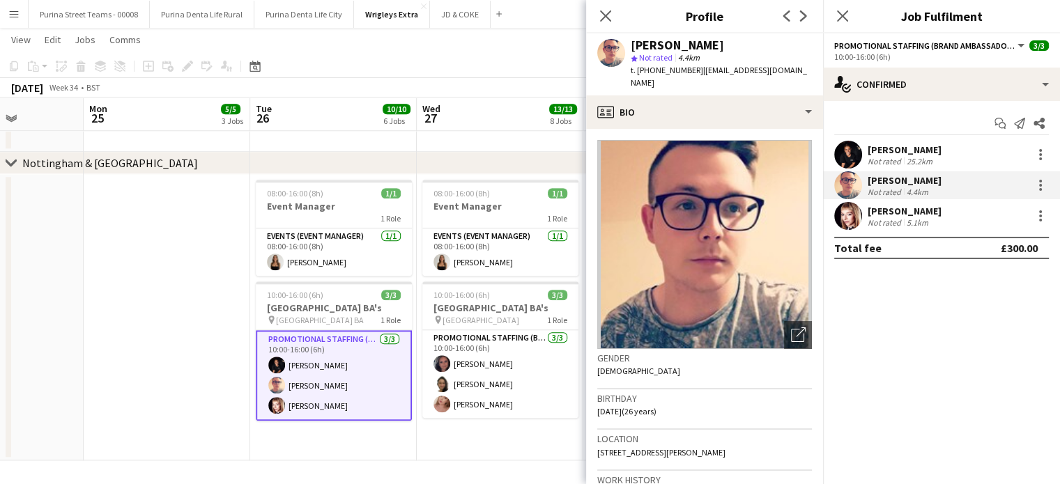
drag, startPoint x: 695, startPoint y: 70, endPoint x: 816, endPoint y: 69, distance: 121.9
click at [816, 69] on div "[PERSON_NAME] star Not rated 4.4km t. [PHONE_NUMBER] | [EMAIL_ADDRESS][DOMAIN_N…" at bounding box center [704, 64] width 237 height 62
copy span "[EMAIL_ADDRESS][DOMAIN_NAME]"
click at [878, 206] on div "[PERSON_NAME]" at bounding box center [904, 211] width 74 height 13
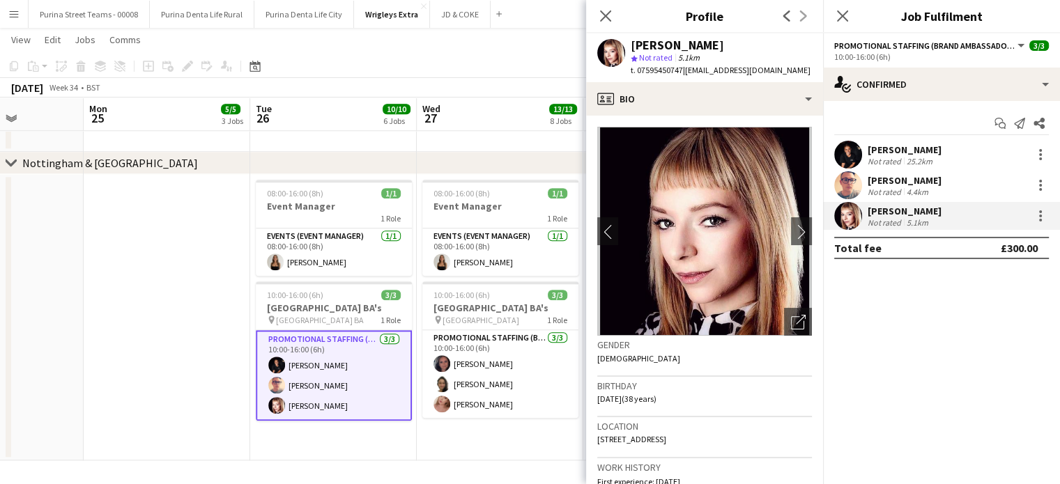
drag, startPoint x: 687, startPoint y: 71, endPoint x: 816, endPoint y: 72, distance: 128.9
click at [816, 72] on app-profile-header "[PERSON_NAME] star Not rated 5.1km t. 07595450747 | [PERSON_NAME][EMAIL_ADDRESS…" at bounding box center [704, 57] width 237 height 49
click at [867, 348] on mat-expansion-panel "check Confirmed Start chat Send notification Share [PERSON_NAME] Not rated 25.2…" at bounding box center [941, 292] width 237 height 383
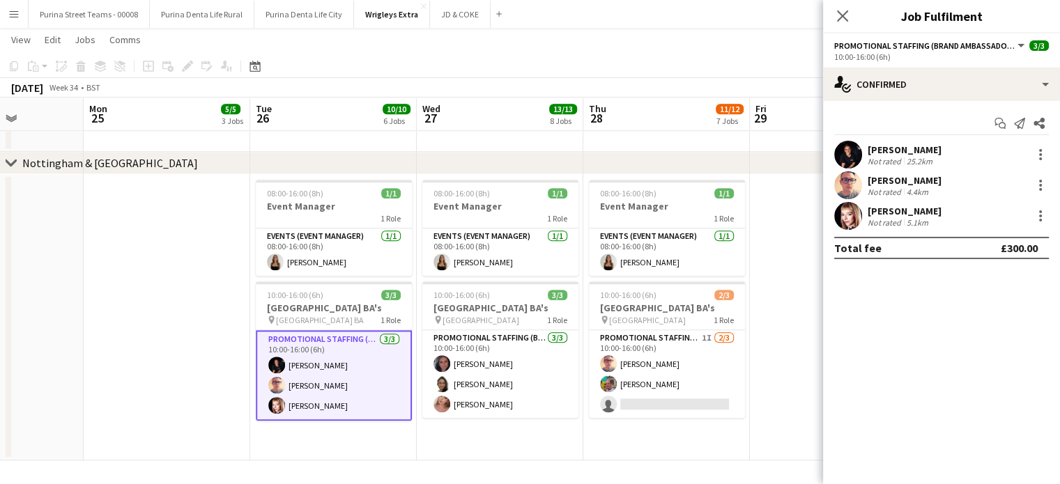
click at [116, 375] on app-date-cell at bounding box center [167, 317] width 166 height 286
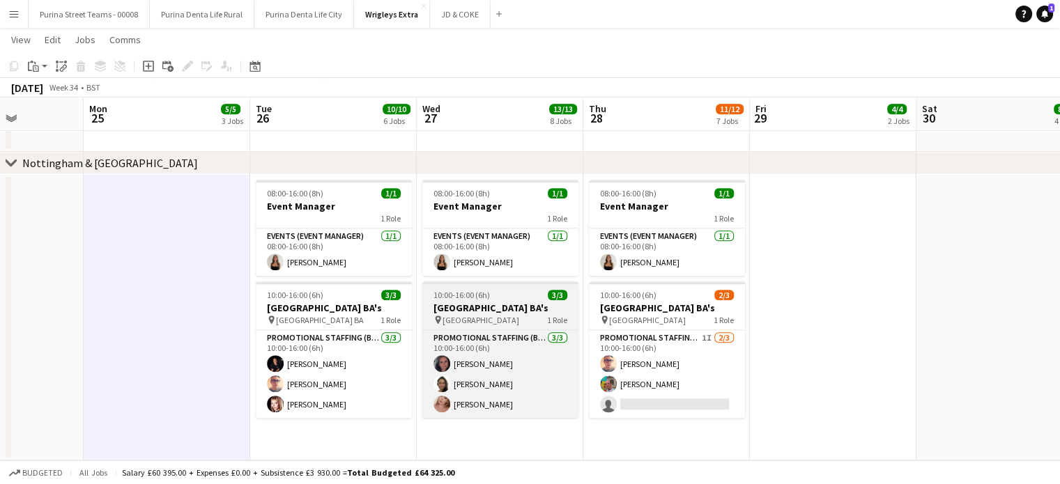
click at [504, 314] on h3 "[GEOGRAPHIC_DATA] BA's" at bounding box center [500, 308] width 156 height 13
